Goal: Task Accomplishment & Management: Complete application form

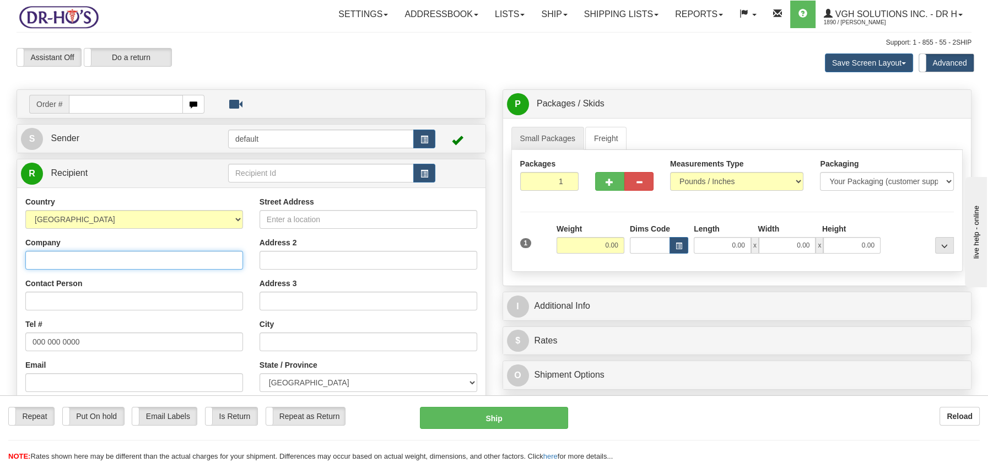
click at [55, 266] on input "Company" at bounding box center [134, 260] width 218 height 19
paste input "Renee Ouellette"
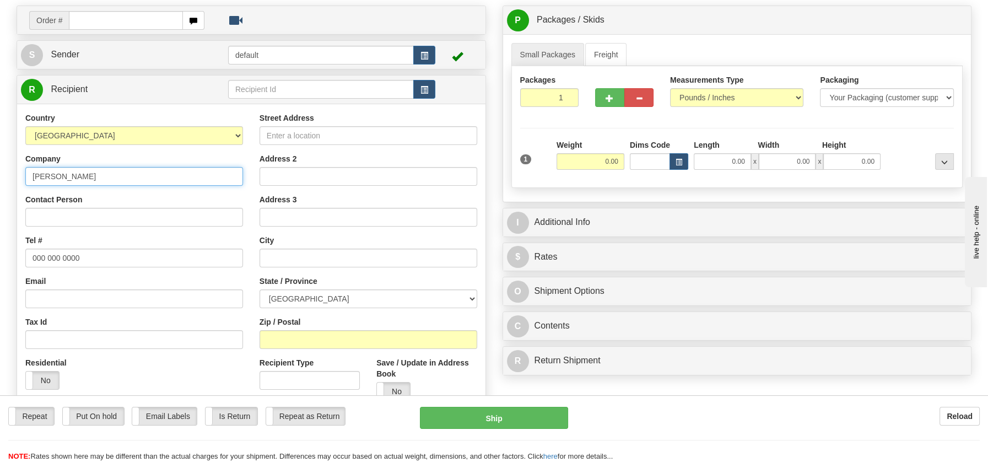
scroll to position [173, 0]
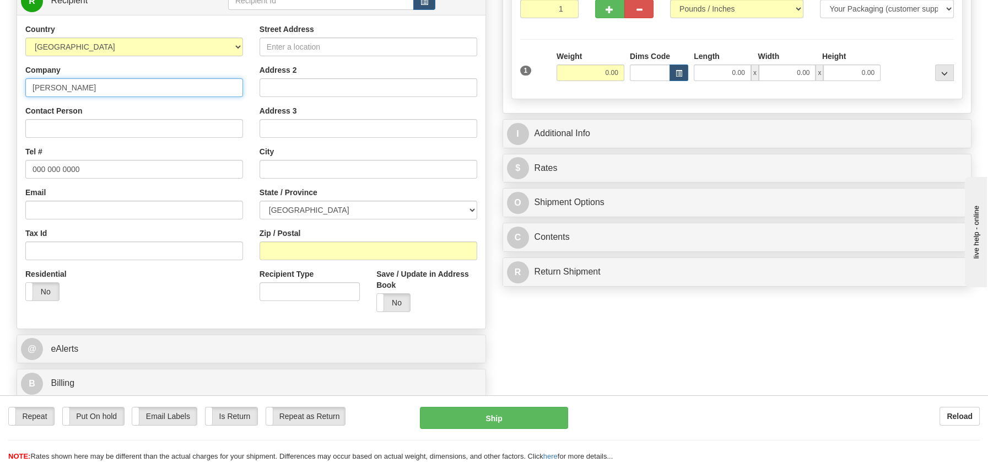
type input "Renee Ouellette"
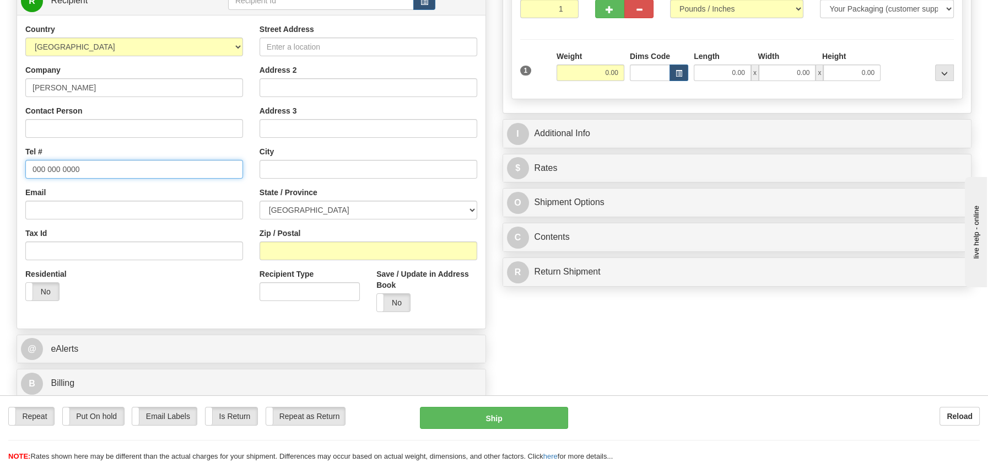
drag, startPoint x: 85, startPoint y: 166, endPoint x: -31, endPoint y: 167, distance: 116.9
click at [0, 167] on html "Training Course Close Toggle navigation Settings Shipping Preferences New Sende…" at bounding box center [494, 58] width 988 height 462
paste input "8199955892"
type input "8199955892"
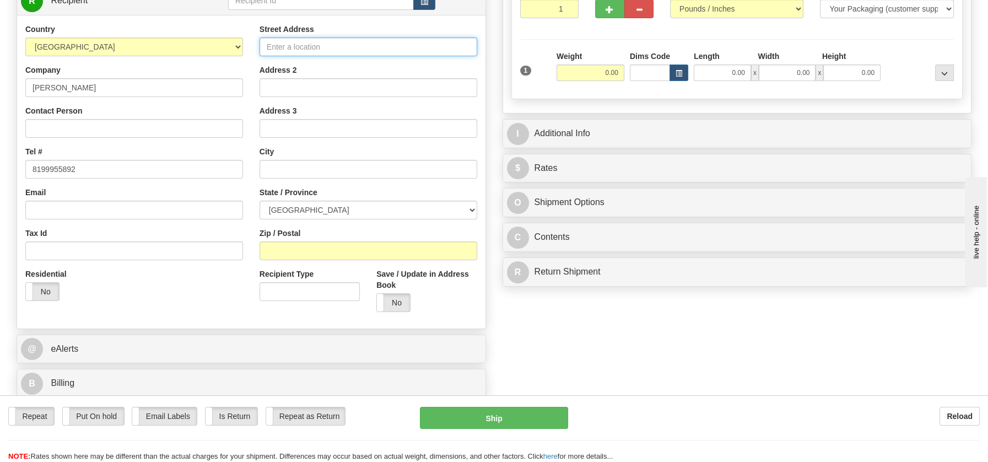
click at [275, 41] on input "Street Address" at bounding box center [369, 46] width 218 height 19
paste input "1424 Rang Saint-Paul, Saint-L�onard-de-Portneuf, Quebec, G0A4A0 Canada Total"
type input "1424 Rang Saint-Paul, Saint-L�onard-de-Portneuf, Quebec, G0A4A0 Canada Total"
drag, startPoint x: 308, startPoint y: 45, endPoint x: 473, endPoint y: 46, distance: 165.4
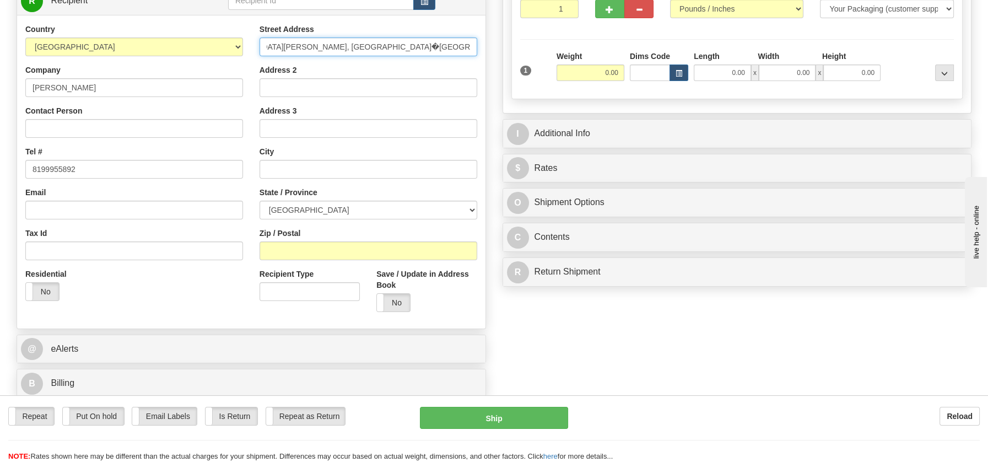
click at [473, 46] on input "1424 Rang Saint-Paul, Saint-L�onard-de-Portneuf, Quebec, G0A4A0 Canada Total" at bounding box center [369, 46] width 218 height 19
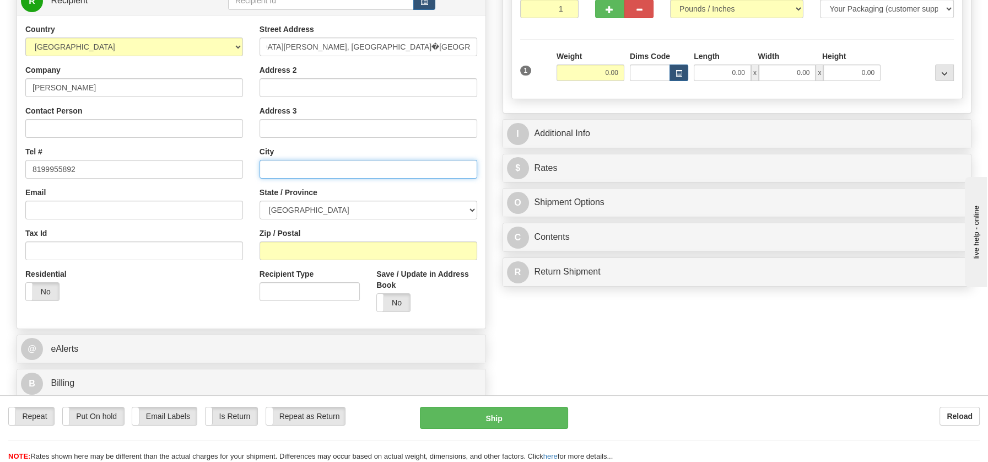
click at [267, 163] on input "text" at bounding box center [369, 169] width 218 height 19
paste input "Saint-Paul, Saint-L�onard-de-Portneuf, Quebec, G0A4A0 Canada Total"
drag, startPoint x: 394, startPoint y: 163, endPoint x: 424, endPoint y: 162, distance: 30.3
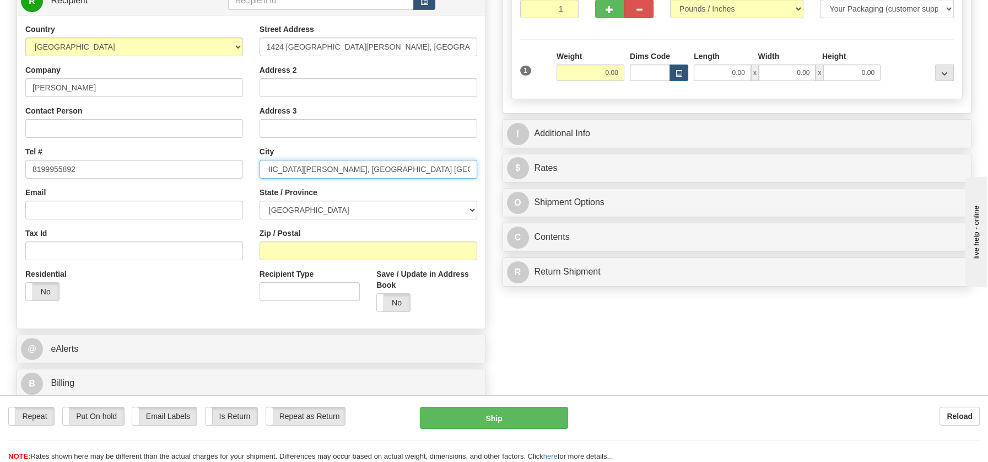
click at [424, 162] on input "Saint-Paul, Saint-L�onard-de-Portneuf, Quebec, G0A4A0 Canada Total" at bounding box center [369, 169] width 218 height 19
type input "Saint-Paul, Saint-L�onard-de-Portneuf, Quebec, G0A4A0 Canada Total"
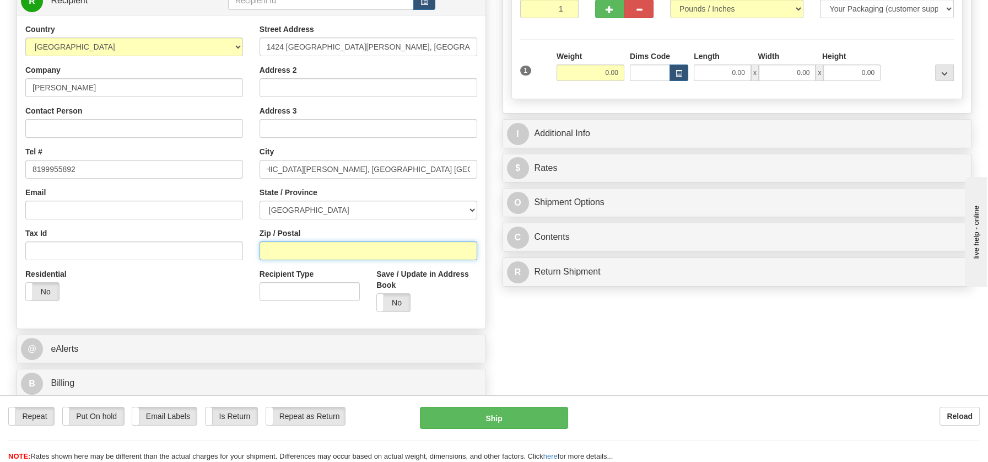
click at [355, 247] on input "Zip / Postal" at bounding box center [369, 250] width 218 height 19
paste input "G0A4A0"
type input "G0A4A0"
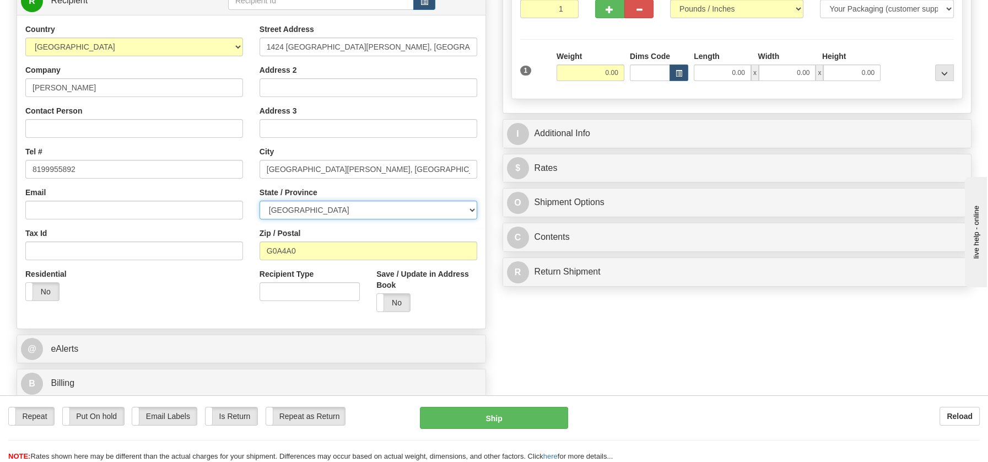
click at [468, 209] on select "[GEOGRAPHIC_DATA] [GEOGRAPHIC_DATA] [GEOGRAPHIC_DATA] [GEOGRAPHIC_DATA] [GEOGRA…" at bounding box center [369, 210] width 218 height 19
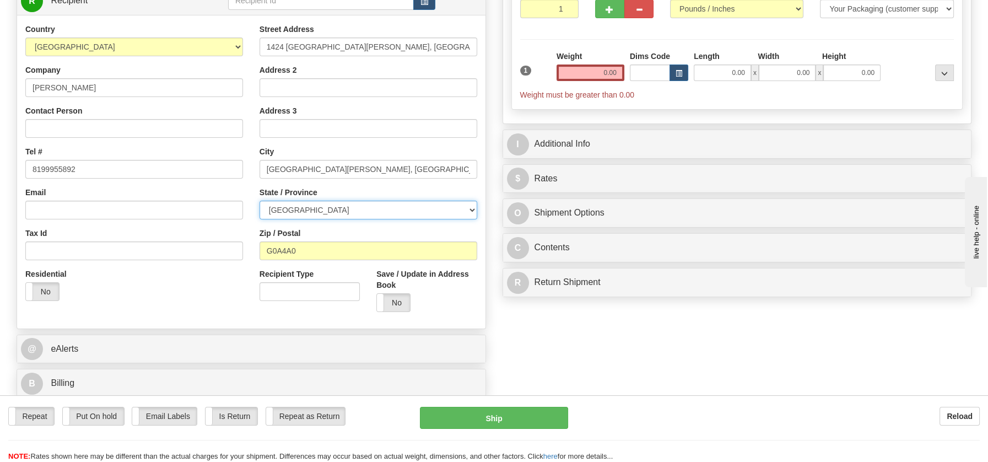
select select "QC"
click at [260, 201] on select "[GEOGRAPHIC_DATA] [GEOGRAPHIC_DATA] [GEOGRAPHIC_DATA] [GEOGRAPHIC_DATA] [GEOGRA…" at bounding box center [369, 210] width 218 height 19
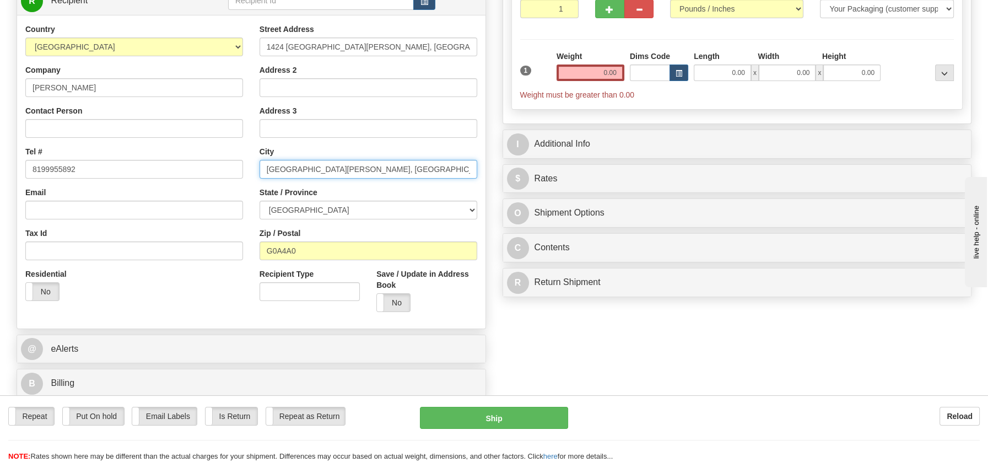
scroll to position [0, 43]
drag, startPoint x: 402, startPoint y: 168, endPoint x: 491, endPoint y: 166, distance: 88.2
click at [491, 166] on div "Create a label for the return Create Pickup Without Label Order # S Sender defa…" at bounding box center [251, 160] width 486 height 487
drag, startPoint x: 306, startPoint y: 170, endPoint x: 259, endPoint y: 168, distance: 48.0
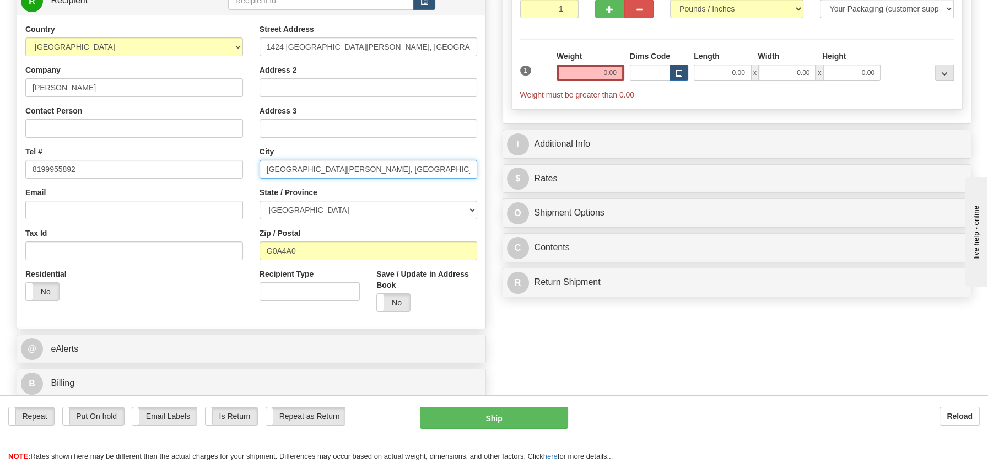
click at [260, 168] on input "Saint-Paul, Saint-L�onard-de-Portneuf," at bounding box center [369, 169] width 218 height 19
click at [297, 168] on input "Saint-L�onard-de-Portneuf," at bounding box center [369, 169] width 218 height 19
type input "Saint-Leonard-de-Portneuf,"
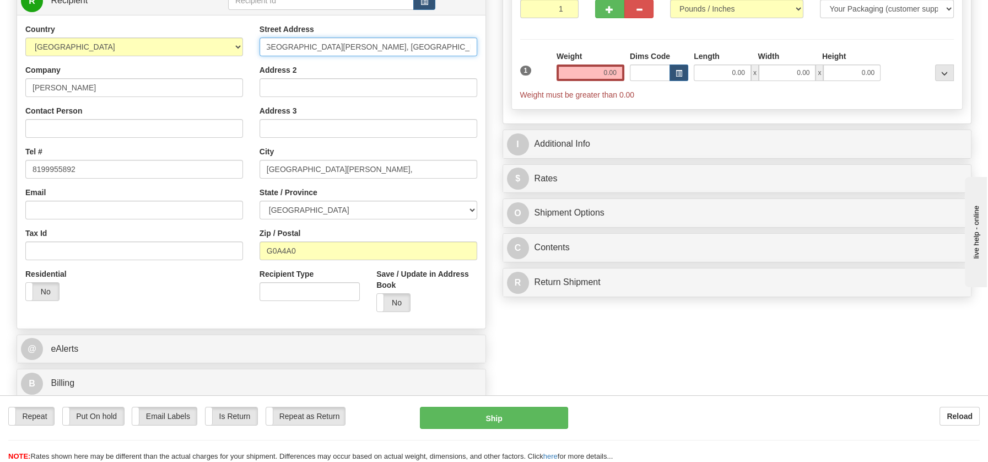
scroll to position [0, 83]
drag, startPoint x: 347, startPoint y: 46, endPoint x: 467, endPoint y: 49, distance: 120.2
click at [467, 49] on input "1424 Rang Saint-Paul, Saint-L�onard-de-Portneuf, Quebec, G0A4A0 Canada Total" at bounding box center [369, 46] width 218 height 19
type input "1424 Rang Saint-Paul, l"
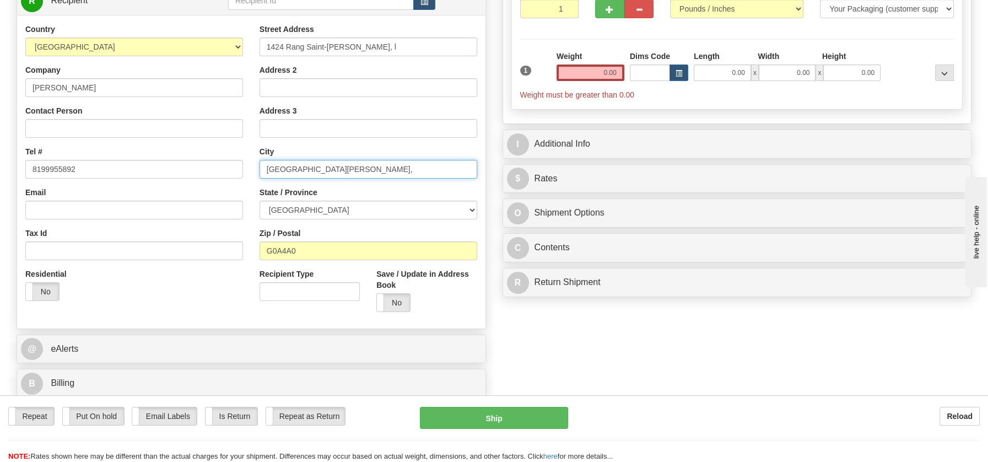
click at [359, 171] on input "Saint-Leonard-de-Portneuf," at bounding box center [369, 169] width 218 height 19
type input "Saint-Leonard-de-Portneuf"
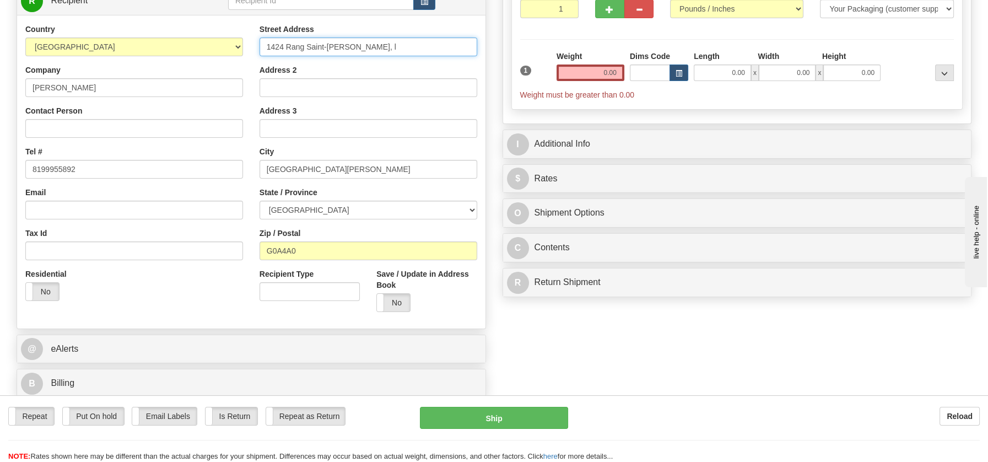
drag, startPoint x: 346, startPoint y: 44, endPoint x: 370, endPoint y: 46, distance: 24.4
click at [370, 46] on input "1424 Rang Saint-Paul, l" at bounding box center [369, 46] width 218 height 19
type input "1424 Rang Saint-Paul"
drag, startPoint x: 588, startPoint y: 73, endPoint x: 641, endPoint y: 72, distance: 52.9
click at [641, 72] on div "1 Weight 0.00 Dims Code 0.00" at bounding box center [738, 76] width 440 height 50
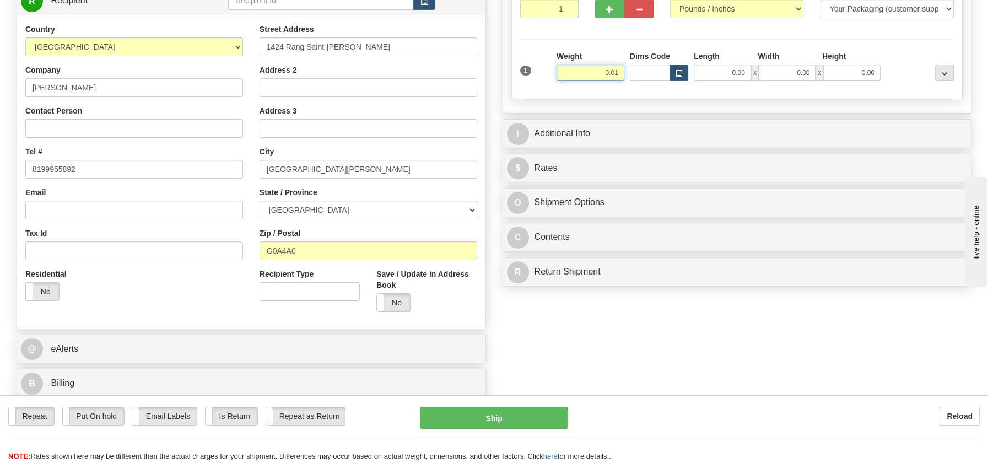
type input "0.01"
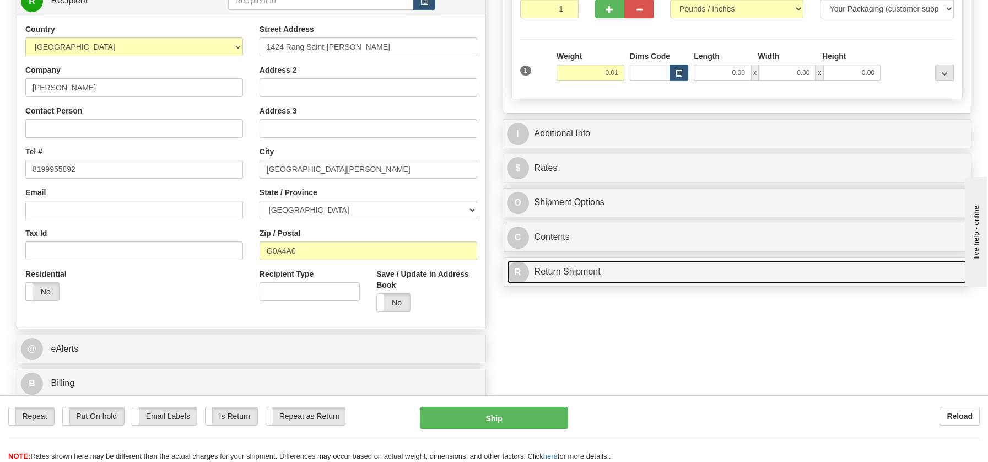
click at [556, 266] on link "R Return Shipment" at bounding box center [737, 272] width 461 height 23
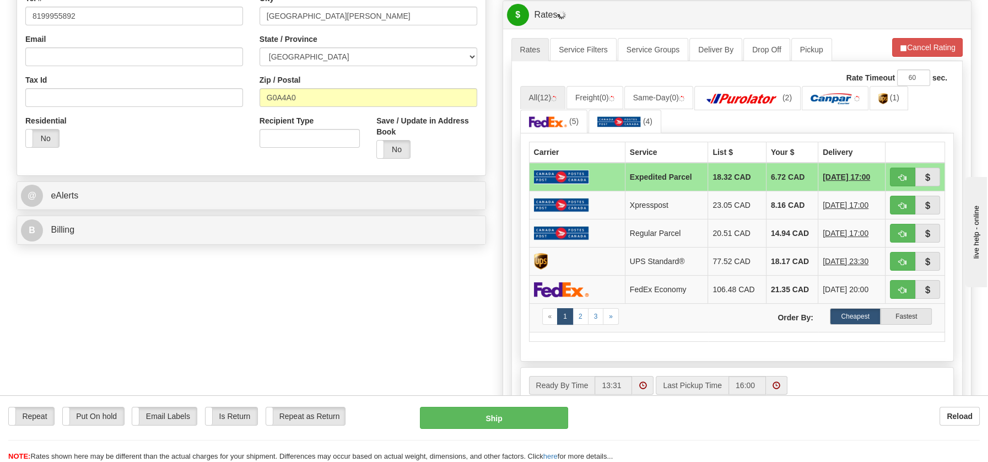
scroll to position [330, 0]
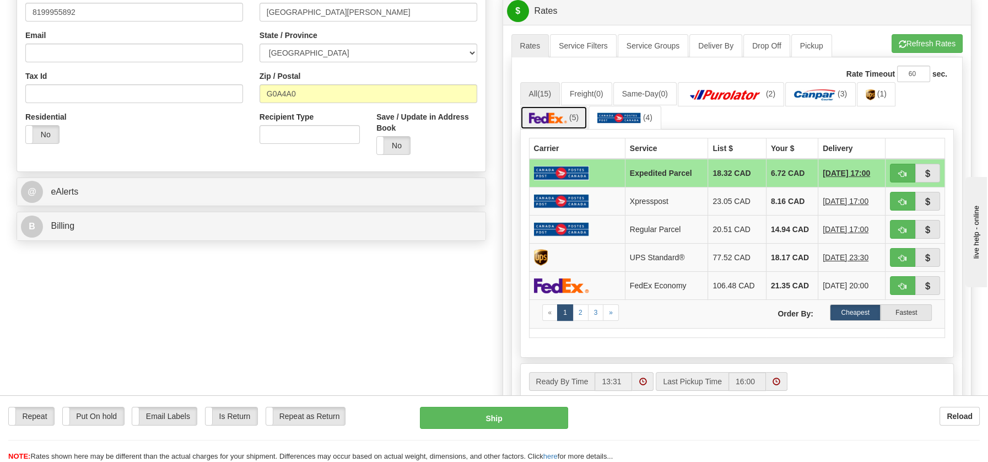
click at [545, 116] on img at bounding box center [548, 117] width 39 height 11
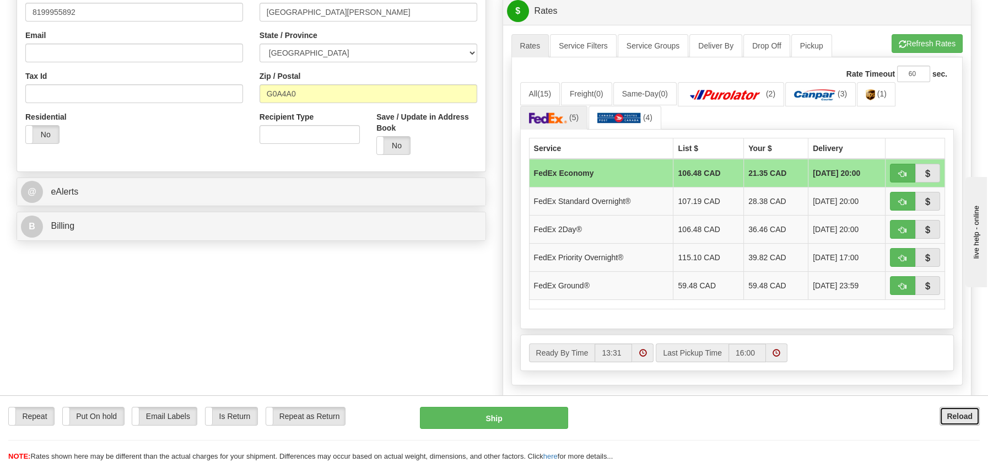
click at [970, 413] on b "Reload" at bounding box center [960, 416] width 26 height 9
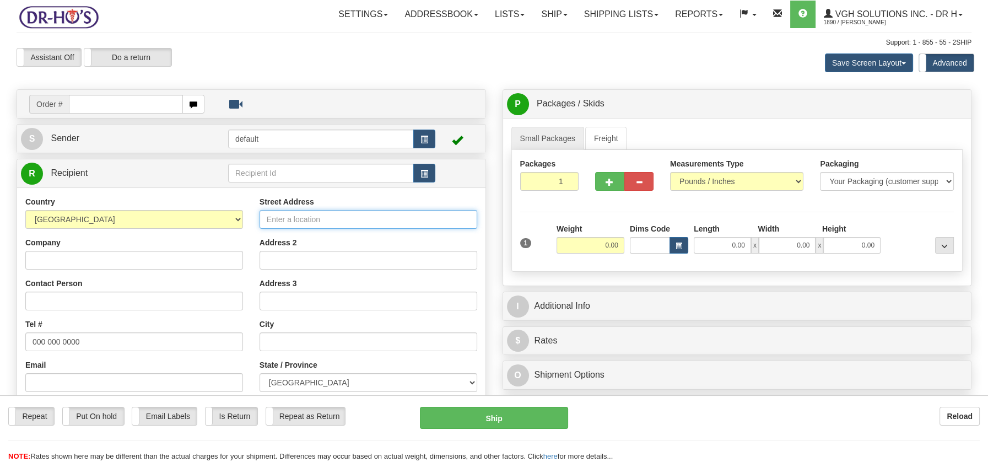
click at [269, 218] on input "Street Address" at bounding box center [369, 219] width 218 height 19
paste input "[STREET_ADDRESS]"
drag, startPoint x: 447, startPoint y: 220, endPoint x: 241, endPoint y: 211, distance: 206.4
click at [241, 211] on div "Country [GEOGRAPHIC_DATA] [GEOGRAPHIC_DATA] [GEOGRAPHIC_DATA] [GEOGRAPHIC_DATA]…" at bounding box center [251, 344] width 469 height 297
paste input "[STREET_ADDRESS]"
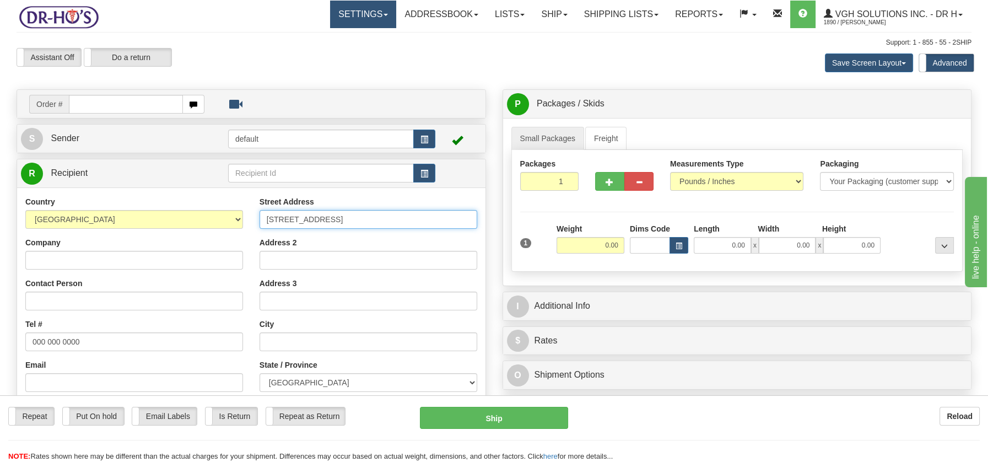
type input "[STREET_ADDRESS]"
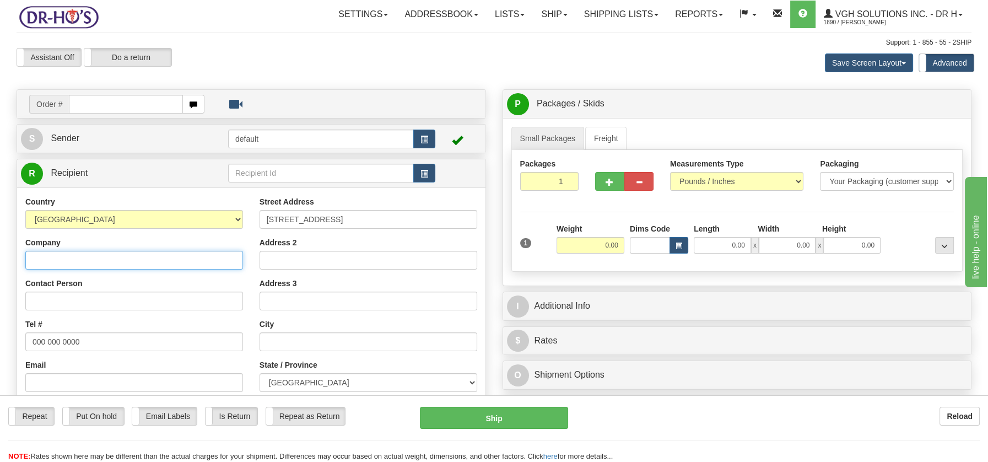
click at [44, 263] on input "Company" at bounding box center [134, 260] width 218 height 19
paste input "[PERSON_NAME]"
type input "[PERSON_NAME]"
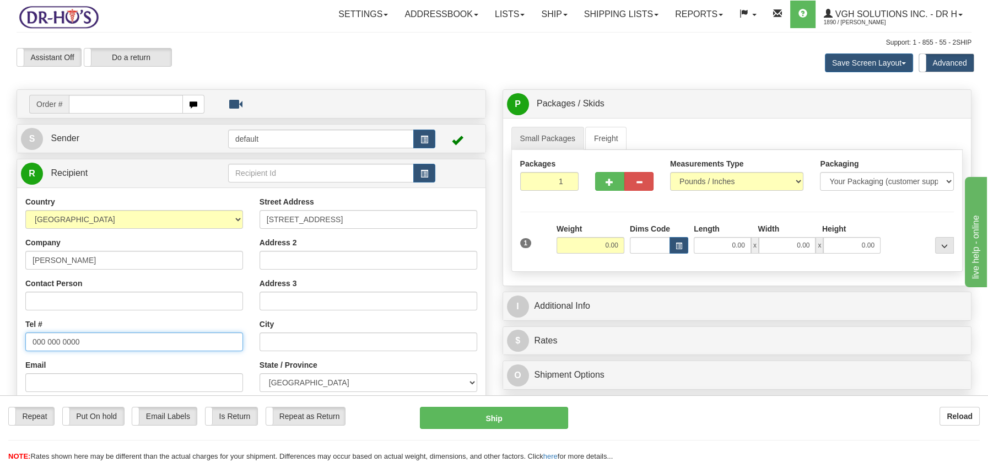
drag, startPoint x: 31, startPoint y: 342, endPoint x: 136, endPoint y: 336, distance: 104.9
click at [136, 336] on input "000 000 0000" at bounding box center [134, 341] width 218 height 19
paste input "4182433179"
type input "4182433179"
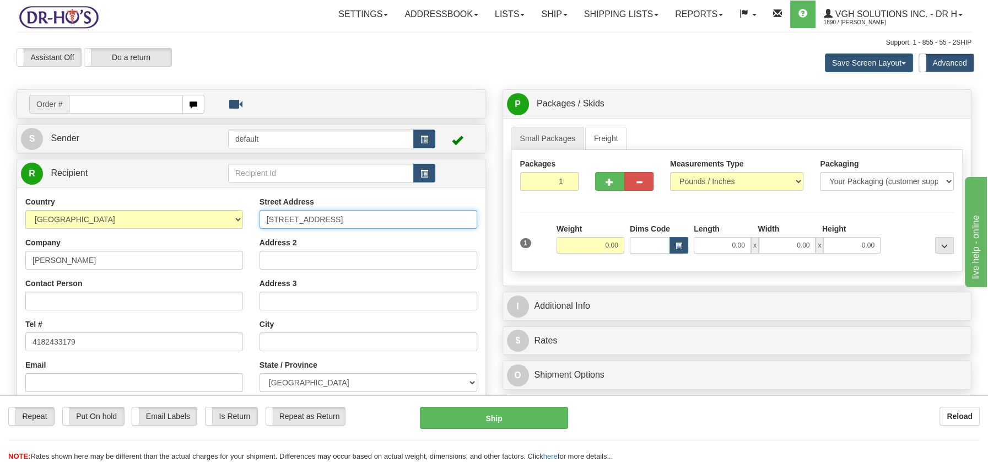
drag, startPoint x: 330, startPoint y: 220, endPoint x: 455, endPoint y: 212, distance: 126.0
click at [455, 212] on input "[STREET_ADDRESS]" at bounding box center [369, 219] width 218 height 19
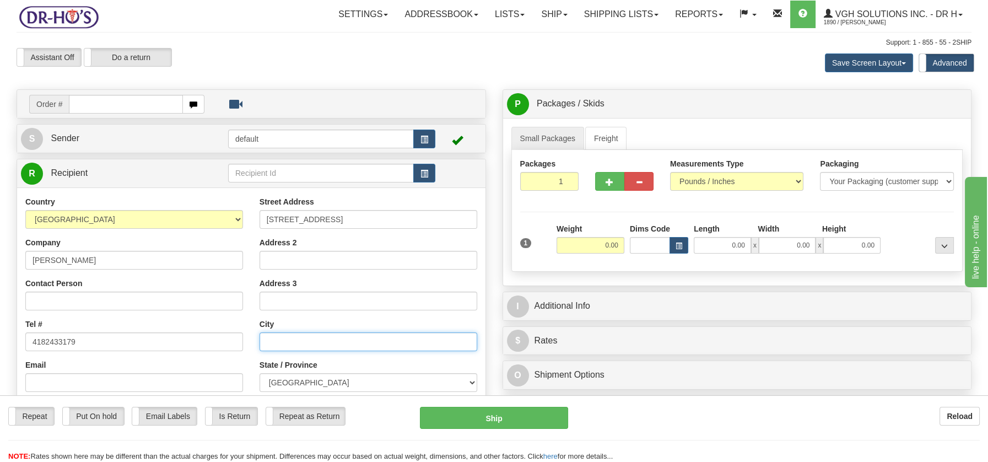
click at [271, 339] on input "text" at bounding box center [369, 341] width 218 height 19
paste input "Saint-Raphaã«L, QC G0R 4C0"
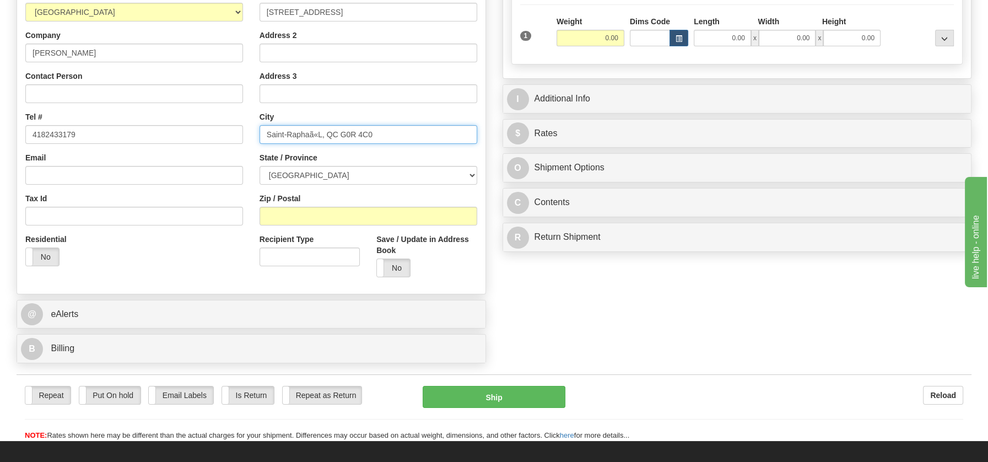
scroll to position [216, 0]
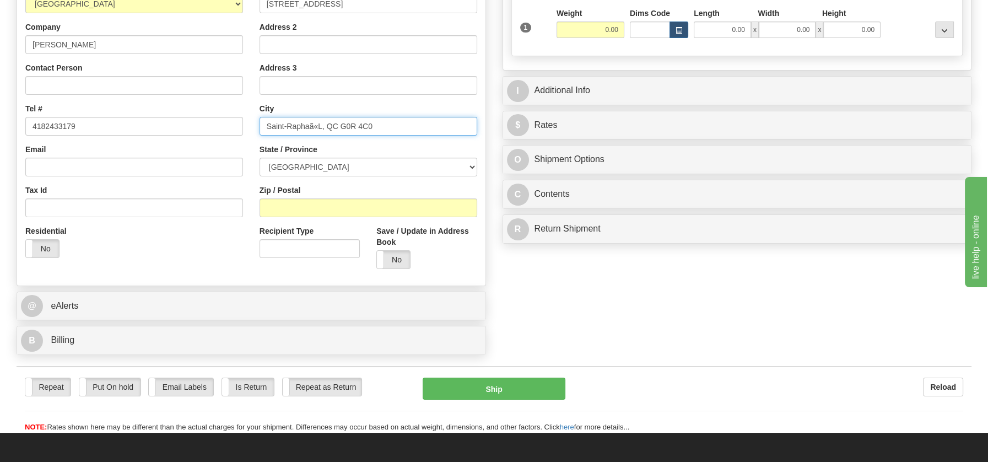
drag, startPoint x: 341, startPoint y: 124, endPoint x: 391, endPoint y: 123, distance: 49.6
click at [391, 123] on input "Saint-Raphaã«L, QC G0R 4C0" at bounding box center [369, 126] width 218 height 19
type input "Saint-Raphaã«L, QC G0R 4C0"
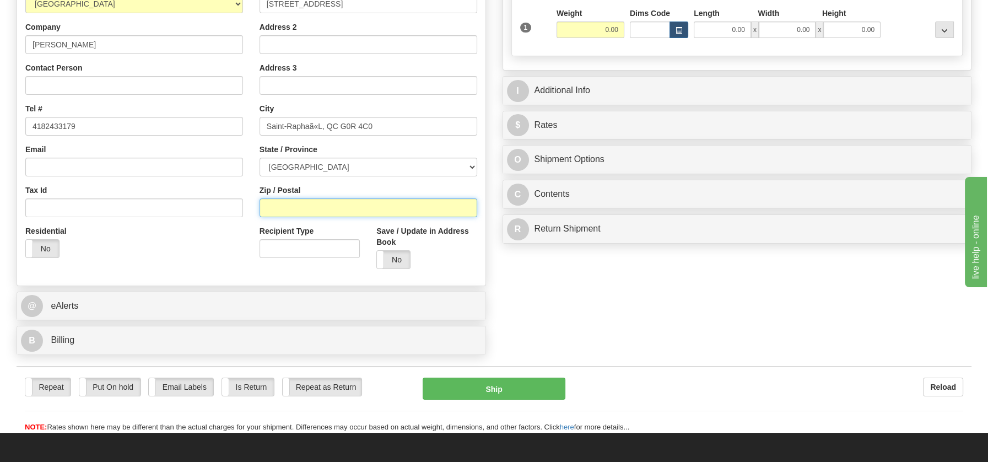
click at [282, 213] on input "Zip / Postal" at bounding box center [369, 207] width 218 height 19
paste input "G0R 4C0"
type input "G0R 4C0"
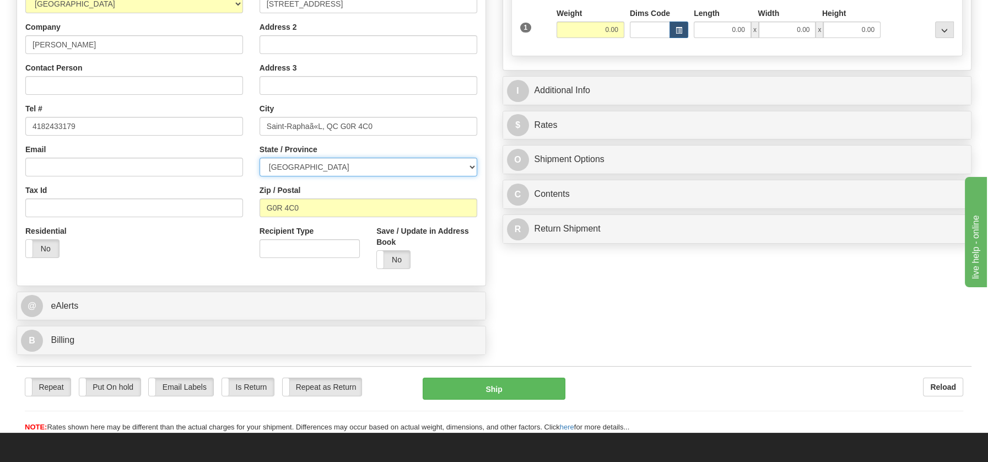
drag, startPoint x: 466, startPoint y: 164, endPoint x: 455, endPoint y: 165, distance: 10.6
click at [466, 164] on select "[GEOGRAPHIC_DATA] [GEOGRAPHIC_DATA] [GEOGRAPHIC_DATA] [GEOGRAPHIC_DATA] [GEOGRA…" at bounding box center [369, 167] width 218 height 19
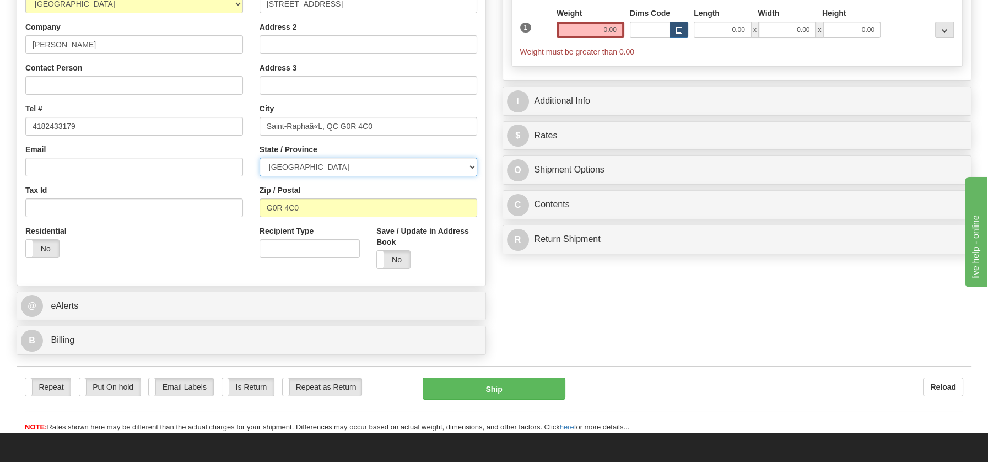
select select "QC"
click at [260, 158] on select "[GEOGRAPHIC_DATA] [GEOGRAPHIC_DATA] [GEOGRAPHIC_DATA] [GEOGRAPHIC_DATA] [GEOGRA…" at bounding box center [369, 167] width 218 height 19
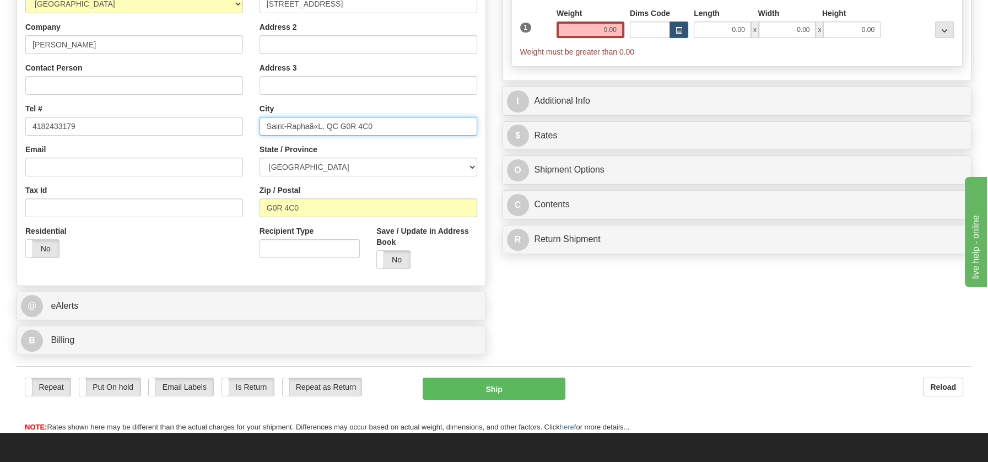
drag, startPoint x: 322, startPoint y: 124, endPoint x: 448, endPoint y: 127, distance: 125.7
click at [448, 127] on input "Saint-Raphaã«L, QC G0R 4C0" at bounding box center [369, 126] width 218 height 19
click at [318, 126] on input "Saint-Raphaã«L" at bounding box center [369, 126] width 218 height 19
type input "Saint-RaphaeL"
click at [418, 103] on div "City [GEOGRAPHIC_DATA]" at bounding box center [369, 119] width 218 height 33
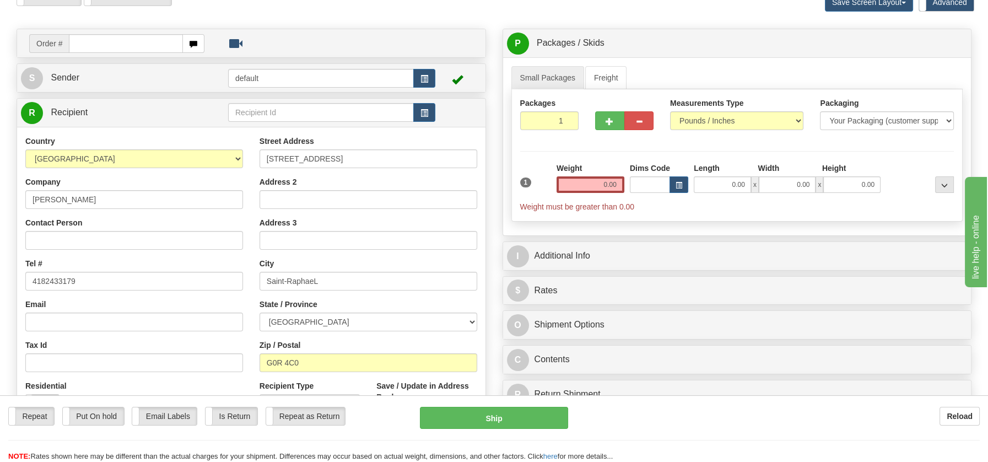
scroll to position [56, 0]
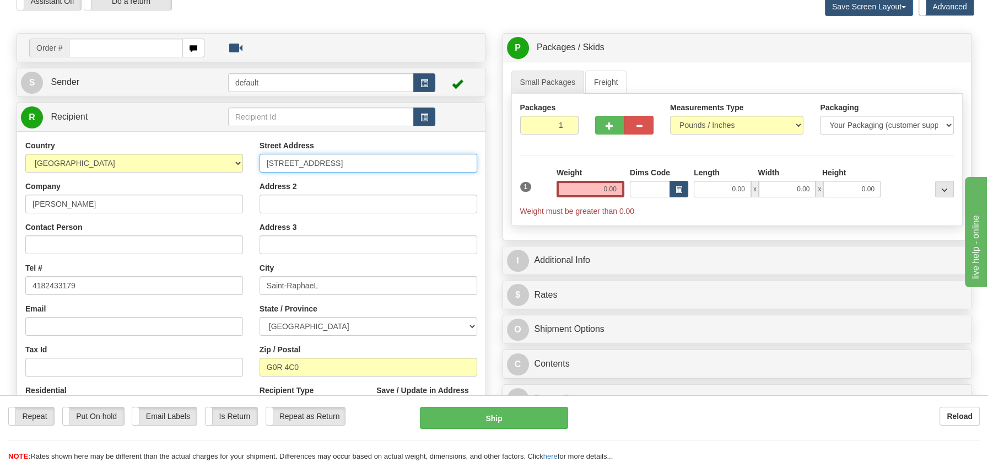
drag, startPoint x: 329, startPoint y: 158, endPoint x: 497, endPoint y: 160, distance: 168.1
click at [497, 33] on div "Create a label for the return Create Pickup Without Label Order # S" at bounding box center [494, 33] width 972 height 0
type input "16 Rte du Pouvoir"
drag, startPoint x: 590, startPoint y: 192, endPoint x: 647, endPoint y: 193, distance: 56.8
click at [647, 194] on div "1 Weight 0.00 Dims Code 0.00" at bounding box center [738, 192] width 440 height 50
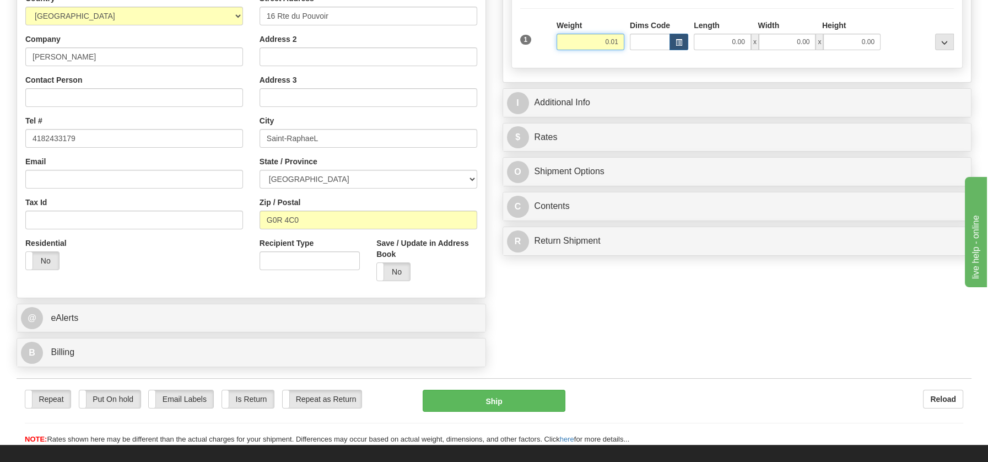
scroll to position [244, 0]
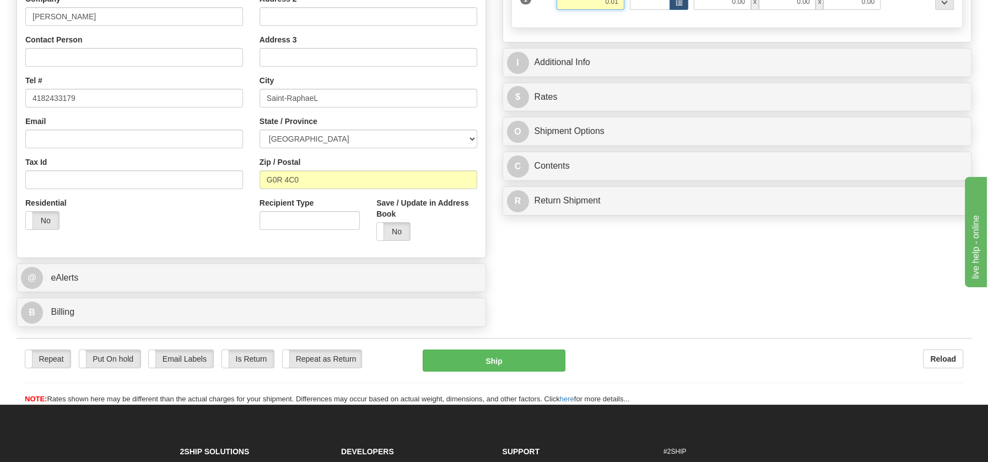
type input "0.01"
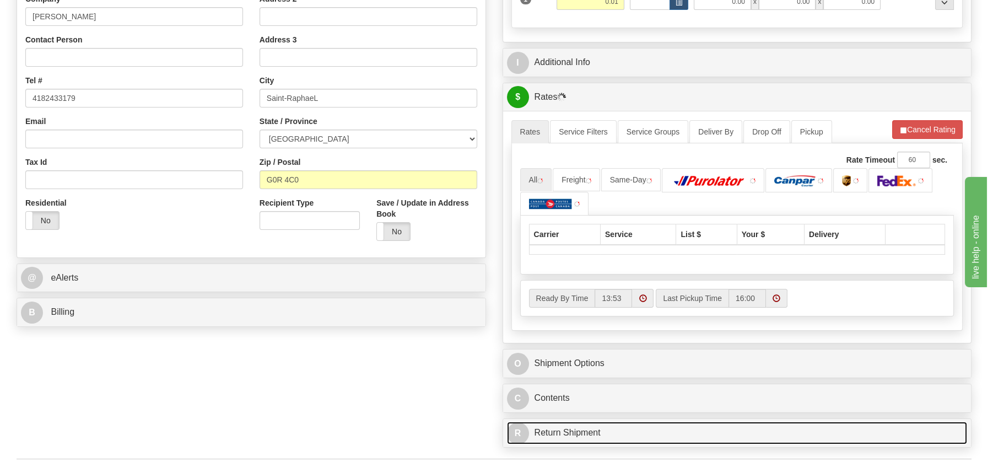
click at [566, 422] on link "R Return Shipment" at bounding box center [737, 433] width 461 height 23
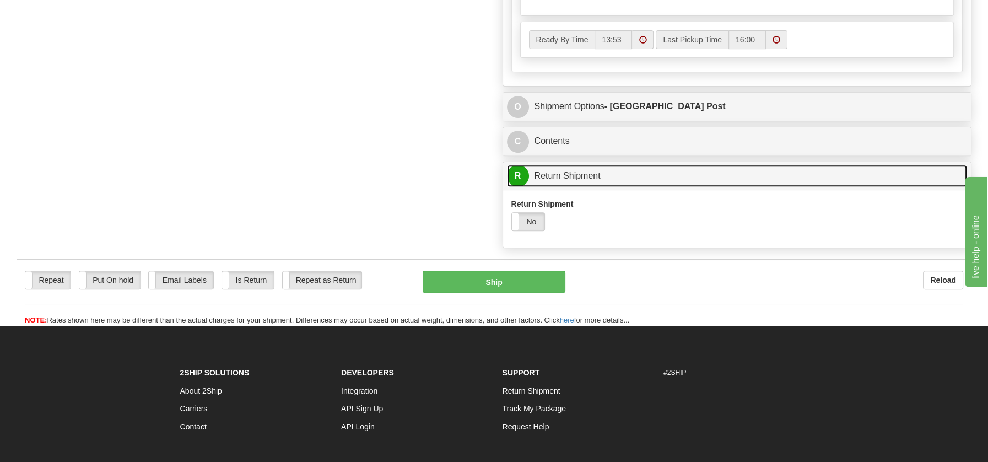
scroll to position [689, 0]
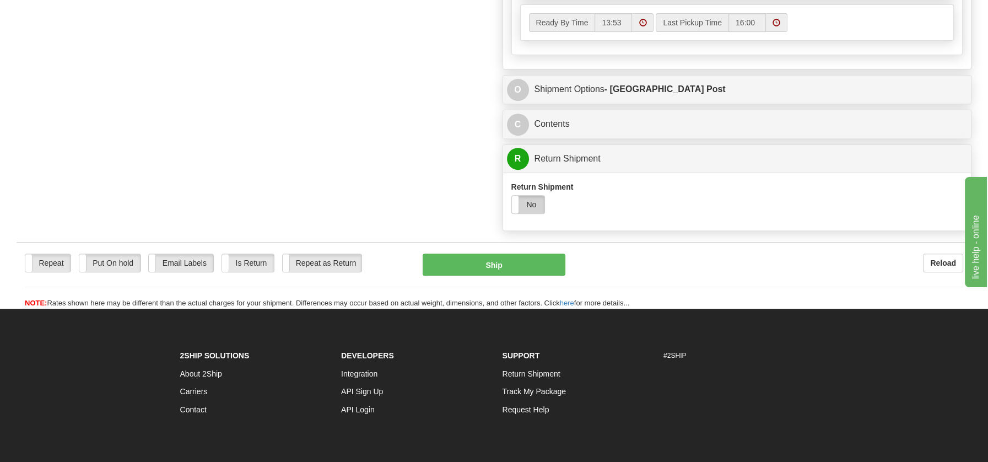
click at [524, 204] on label "No" at bounding box center [528, 205] width 33 height 18
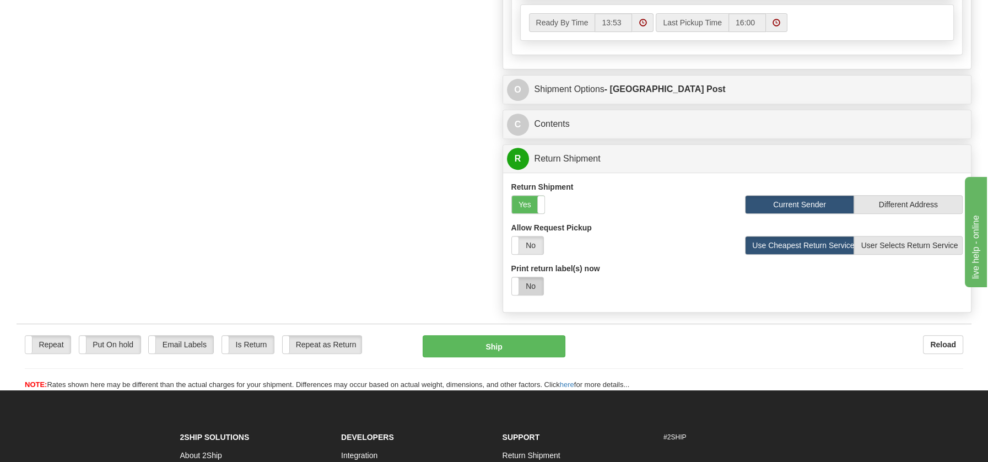
click at [524, 283] on label "No" at bounding box center [527, 286] width 31 height 18
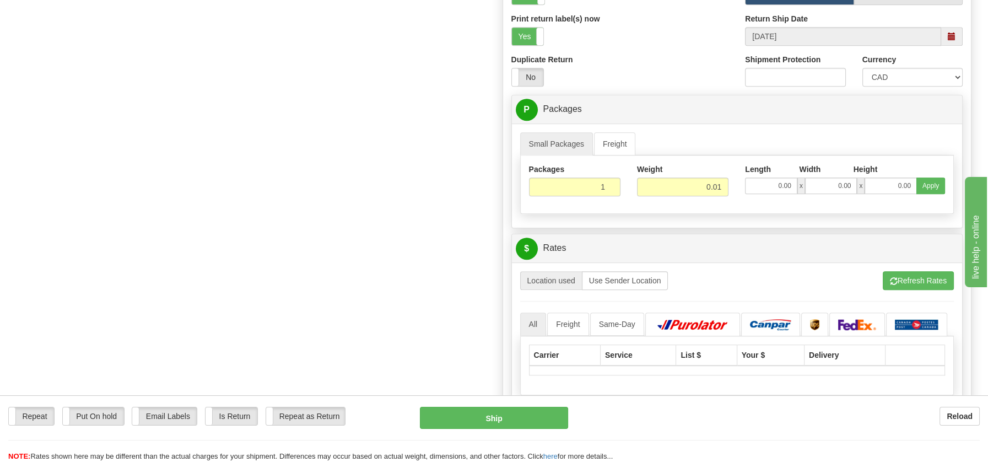
scroll to position [959, 0]
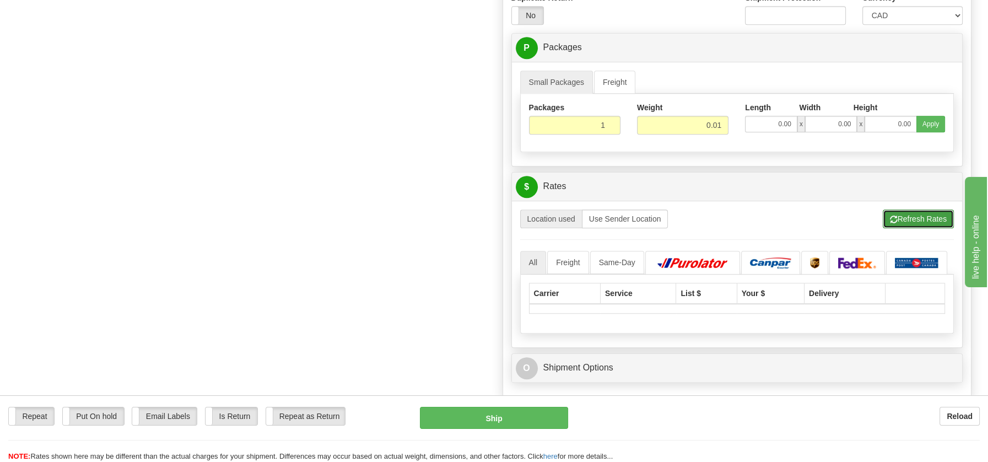
click at [930, 215] on button "Refresh Rates" at bounding box center [918, 218] width 71 height 19
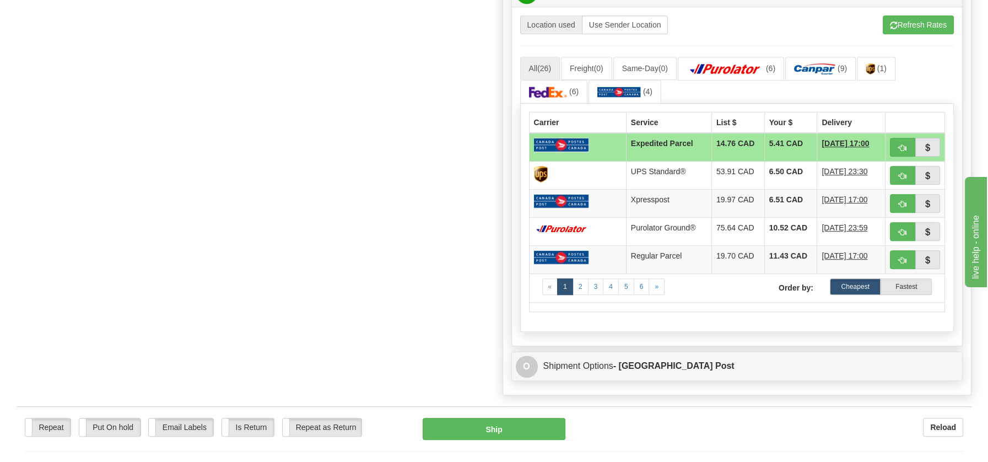
scroll to position [1157, 0]
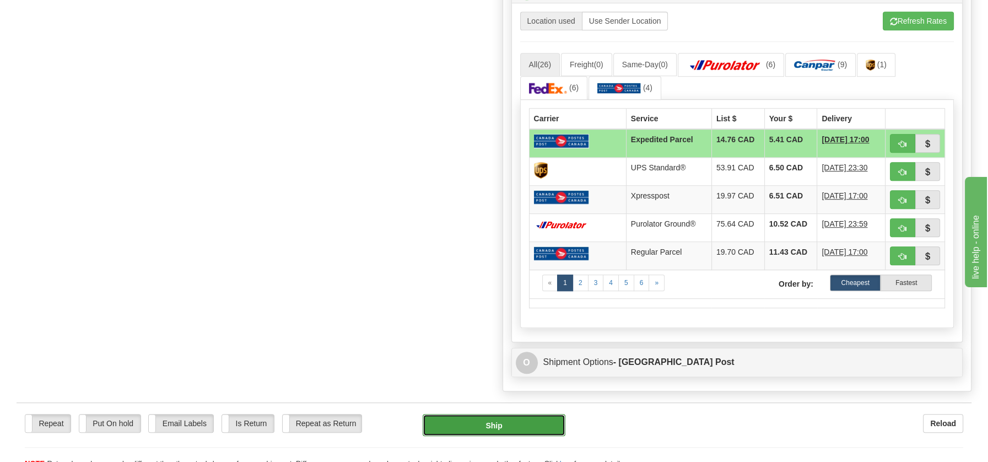
click at [496, 425] on button "Ship" at bounding box center [494, 425] width 143 height 22
type input "DOM.EP"
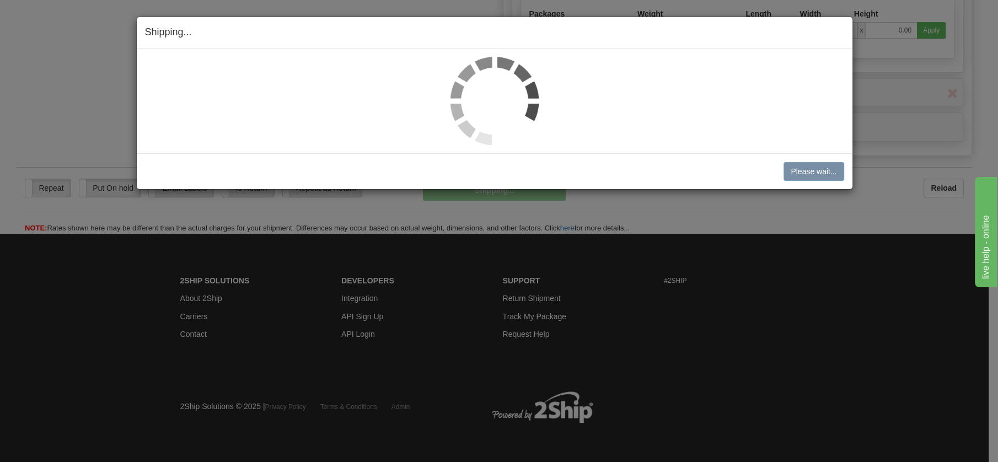
scroll to position [647, 0]
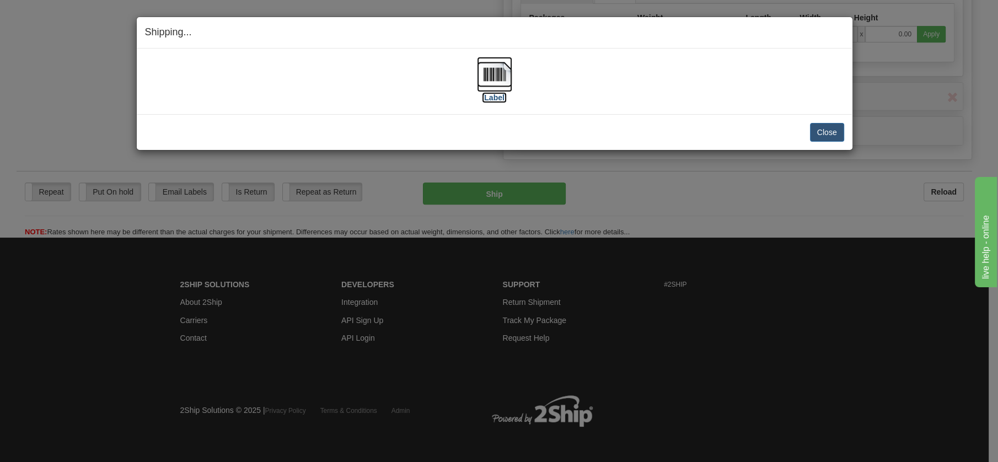
click at [491, 77] on img at bounding box center [494, 74] width 35 height 35
click at [834, 128] on button "Close" at bounding box center [827, 132] width 34 height 19
